Goal: Task Accomplishment & Management: Use online tool/utility

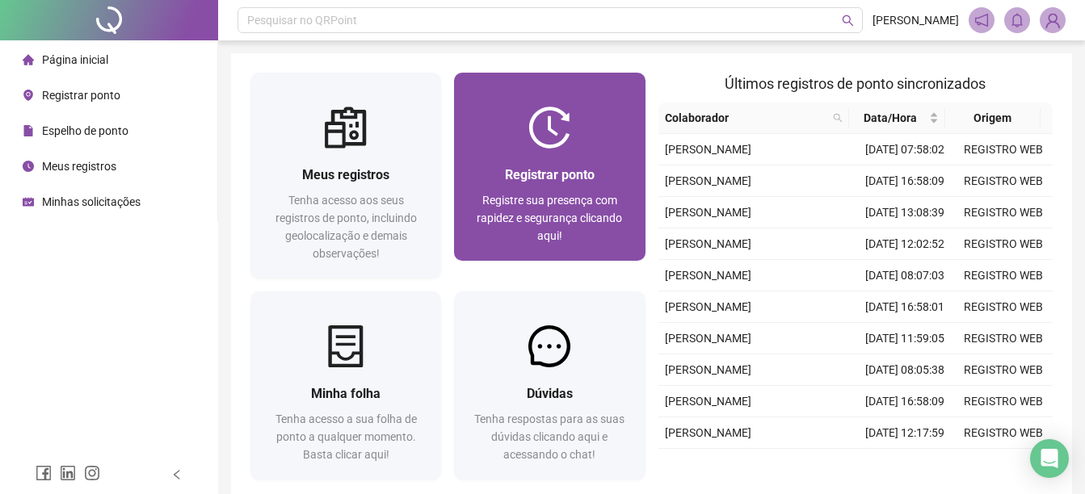
click at [547, 150] on div "Registrar ponto Registre sua presença com rapidez e segurança clicando aqui!" at bounding box center [549, 205] width 191 height 112
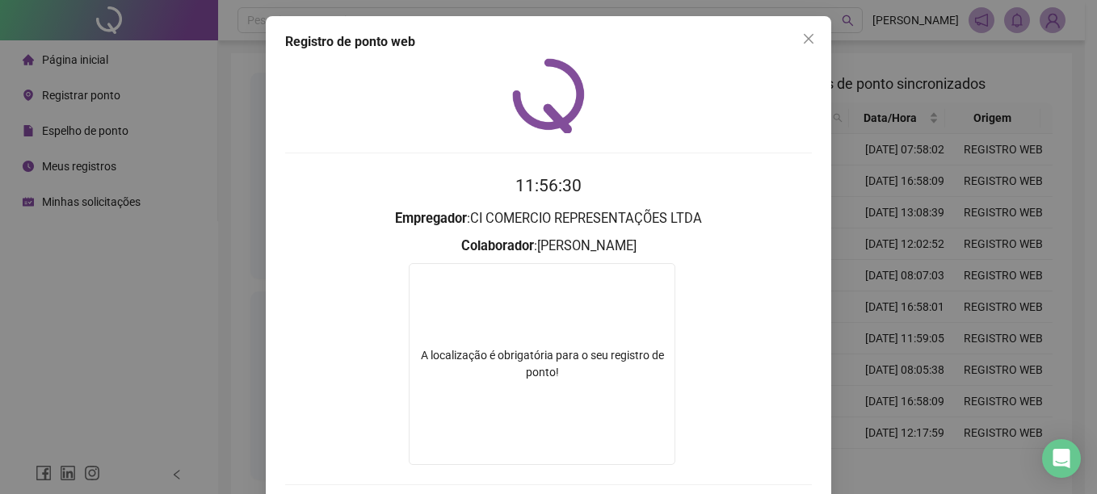
click at [924, 139] on div "Registro de ponto web 11:56:30 Empregador : CI COMERCIO REPRESENTAÇÕES LTDA Col…" at bounding box center [548, 247] width 1097 height 494
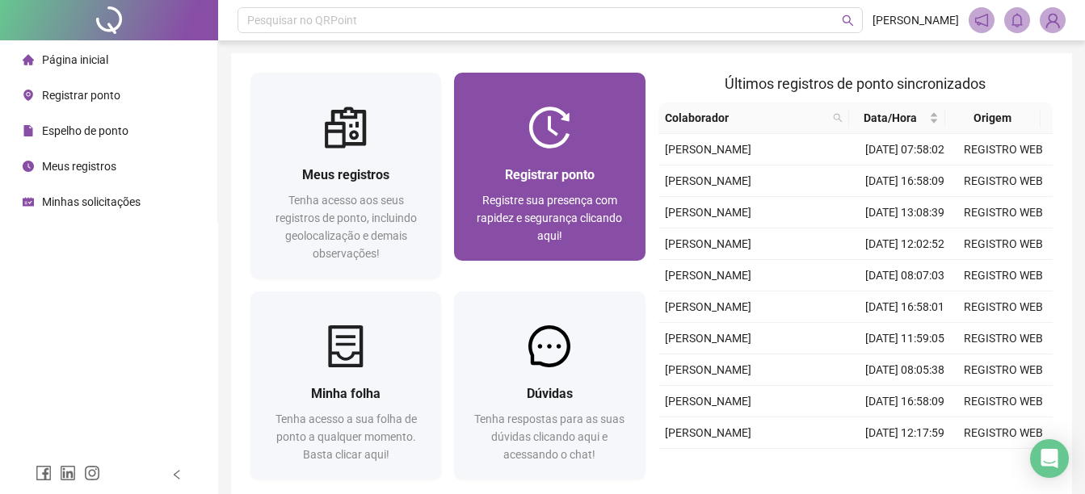
click at [589, 130] on div at bounding box center [549, 128] width 191 height 42
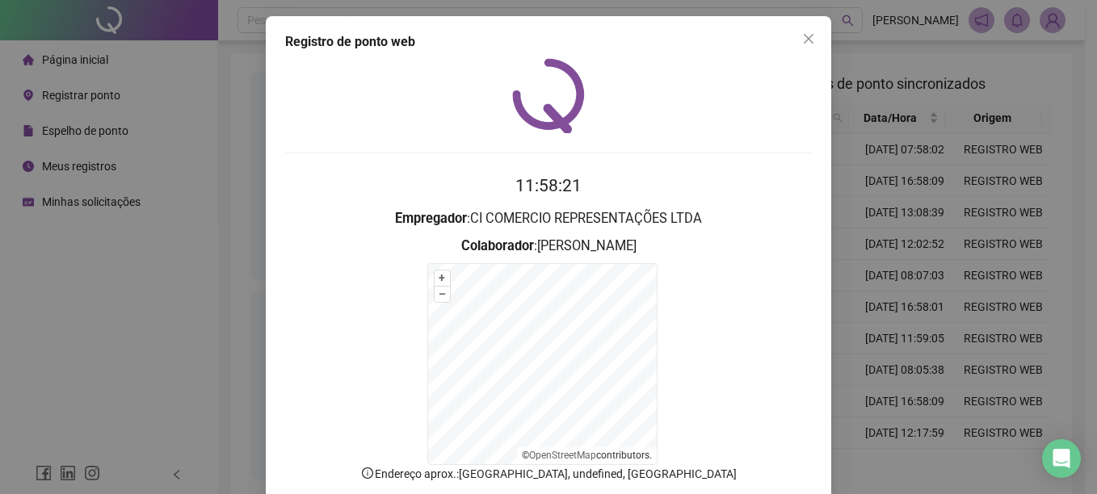
scroll to position [96, 0]
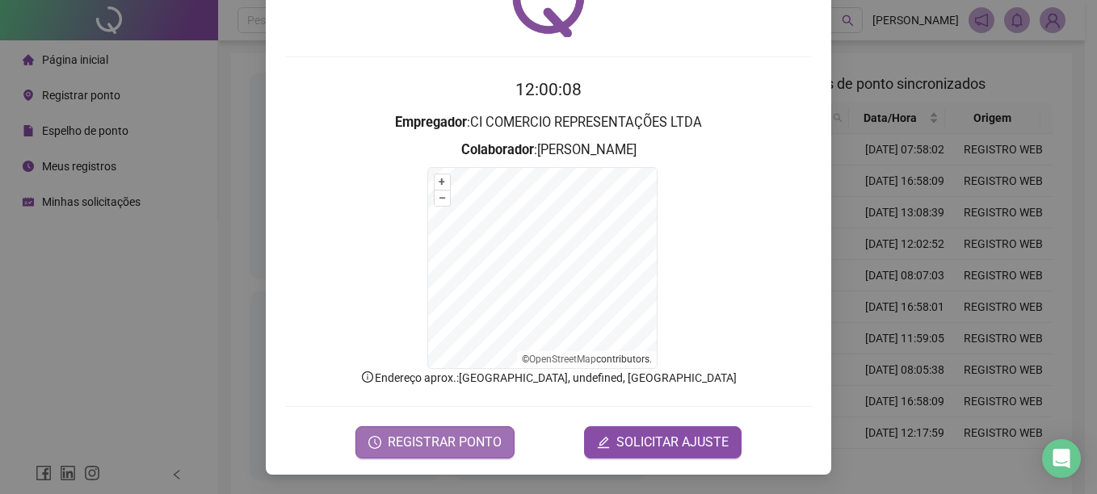
click at [497, 435] on button "REGISTRAR PONTO" at bounding box center [434, 442] width 159 height 32
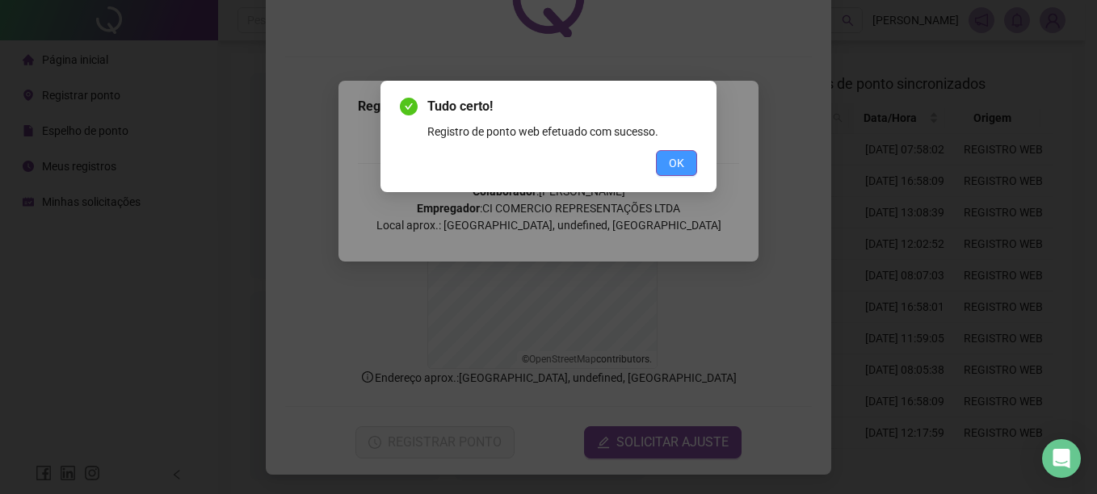
click at [657, 154] on button "OK" at bounding box center [676, 163] width 41 height 26
